Goal: Book appointment/travel/reservation

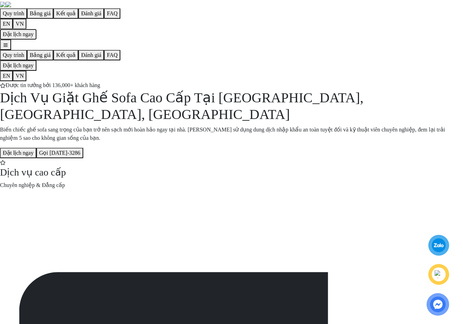
click at [36, 29] on button "Đặt lịch ngay" at bounding box center [18, 34] width 36 height 10
drag, startPoint x: 298, startPoint y: 124, endPoint x: 292, endPoint y: 123, distance: 6.3
click at [298, 122] on span "Tại [GEOGRAPHIC_DATA], [GEOGRAPHIC_DATA], [GEOGRAPHIC_DATA]" at bounding box center [182, 106] width 364 height 32
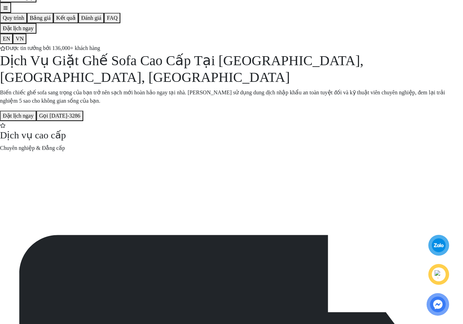
scroll to position [47, 0]
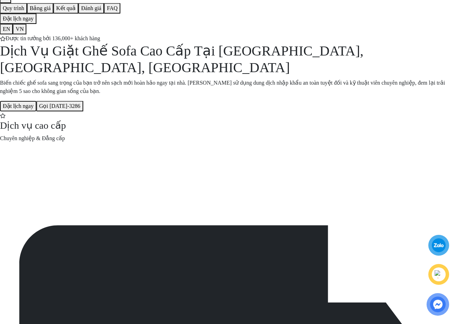
click at [36, 111] on button "Đặt lịch ngay" at bounding box center [18, 106] width 36 height 10
click at [83, 111] on button "Gọi [DATE]-3286" at bounding box center [59, 106] width 47 height 10
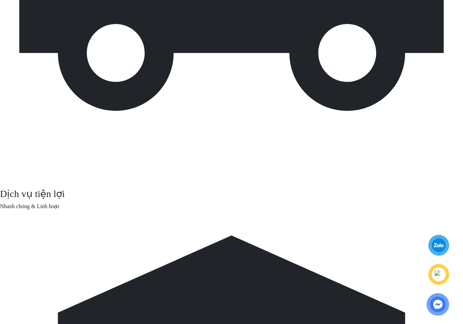
scroll to position [470, 0]
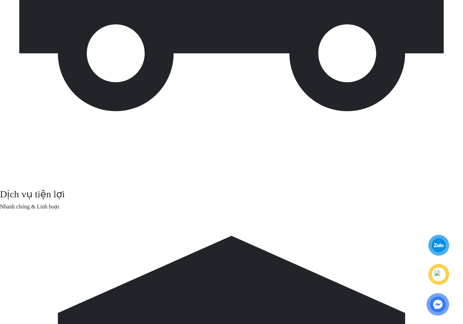
drag, startPoint x: 211, startPoint y: 143, endPoint x: 245, endPoint y: 143, distance: 34.0
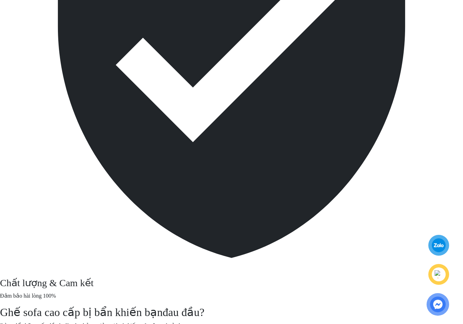
scroll to position [973, 0]
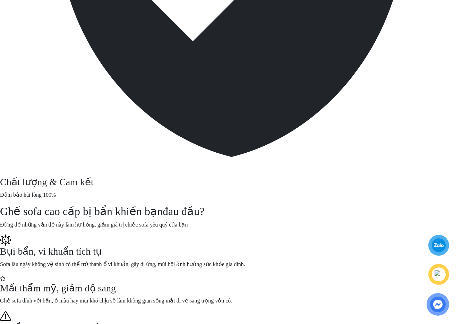
drag, startPoint x: 209, startPoint y: 225, endPoint x: 229, endPoint y: 228, distance: 21.0
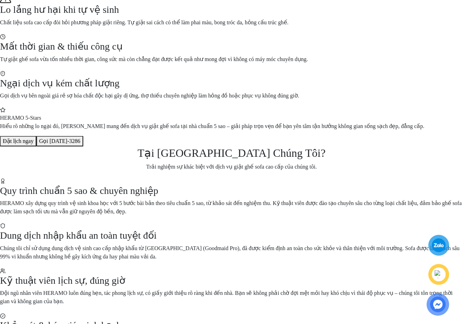
scroll to position [1321, 0]
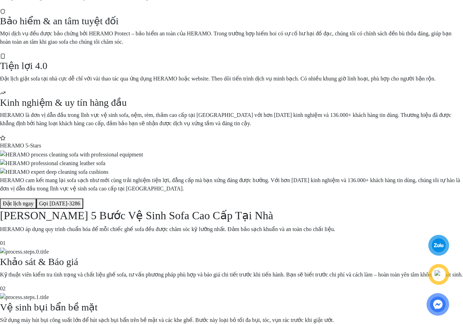
scroll to position [1691, 0]
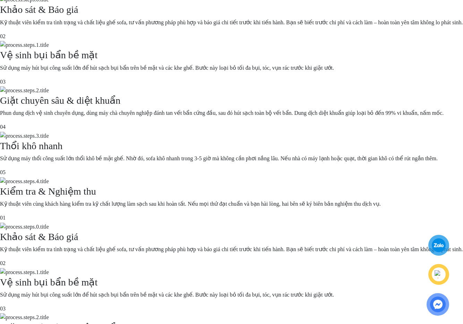
scroll to position [1945, 0]
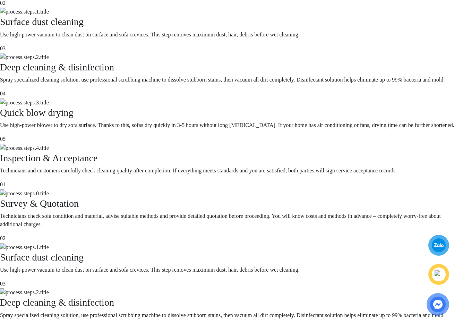
scroll to position [1964, 0]
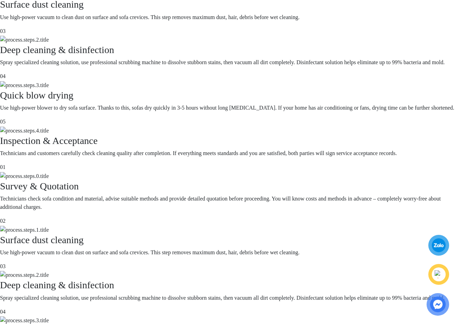
drag, startPoint x: 147, startPoint y: 175, endPoint x: 199, endPoint y: 175, distance: 52.1
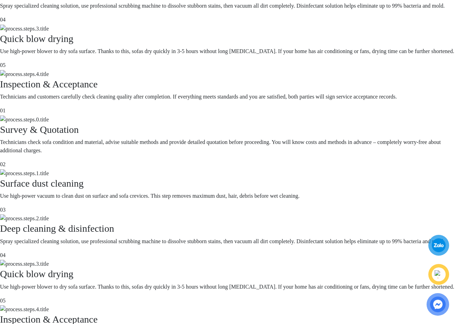
scroll to position [2023, 0]
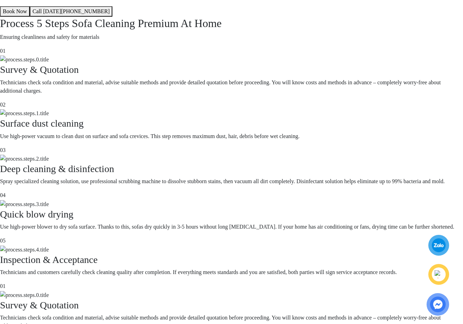
scroll to position [2047, 0]
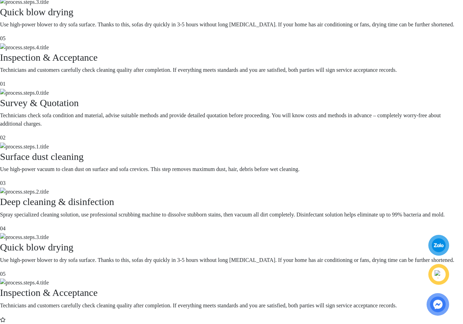
copy div "Special Offers"
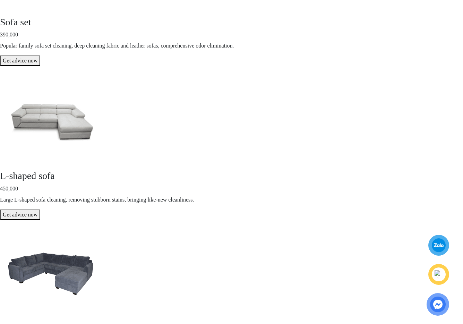
scroll to position [2690, 0]
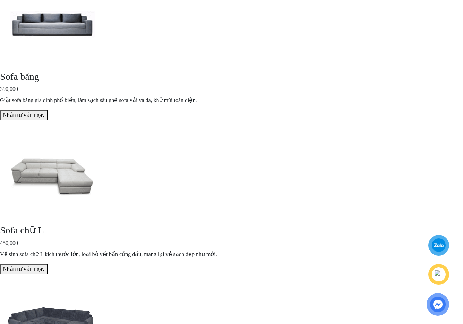
scroll to position [2662, 0]
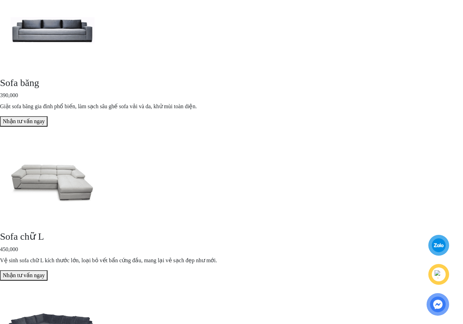
drag, startPoint x: 387, startPoint y: 11, endPoint x: 342, endPoint y: 24, distance: 46.8
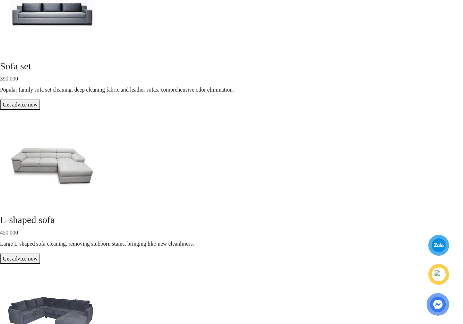
scroll to position [2682, 0]
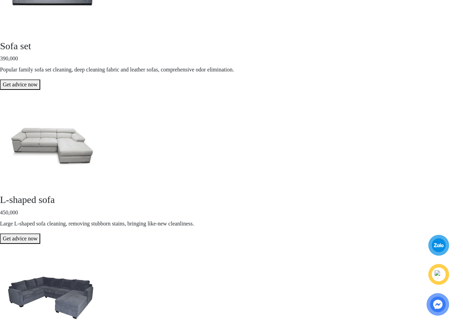
copy h2 "Real Results"
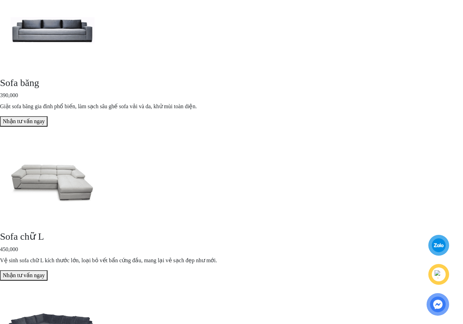
drag, startPoint x: 203, startPoint y: 268, endPoint x: 225, endPoint y: 270, distance: 22.3
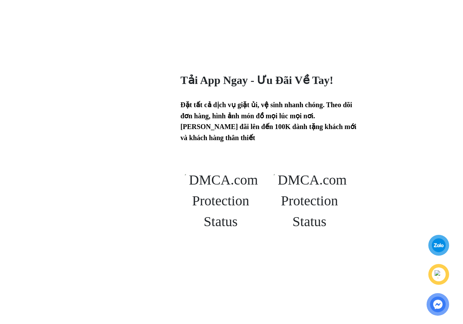
scroll to position [4834, 0]
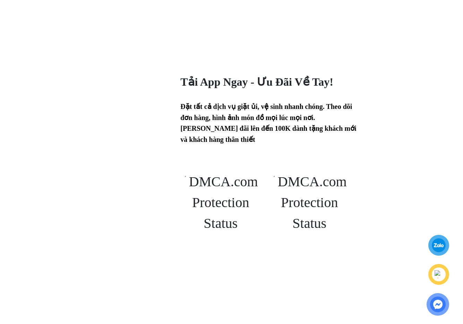
drag, startPoint x: 410, startPoint y: 228, endPoint x: 421, endPoint y: 236, distance: 13.2
click at [438, 246] on div at bounding box center [438, 245] width 13 height 13
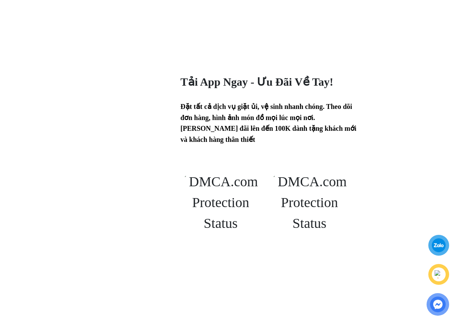
click at [440, 275] on img at bounding box center [439, 274] width 10 height 11
click at [436, 303] on img at bounding box center [438, 304] width 19 height 18
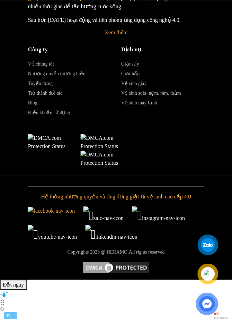
scroll to position [8106, 0]
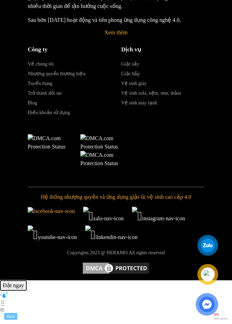
drag, startPoint x: 132, startPoint y: 312, endPoint x: 128, endPoint y: 302, distance: 11.0
click at [27, 291] on button "Đặt ngay" at bounding box center [13, 285] width 27 height 10
